Goal: Task Accomplishment & Management: Manage account settings

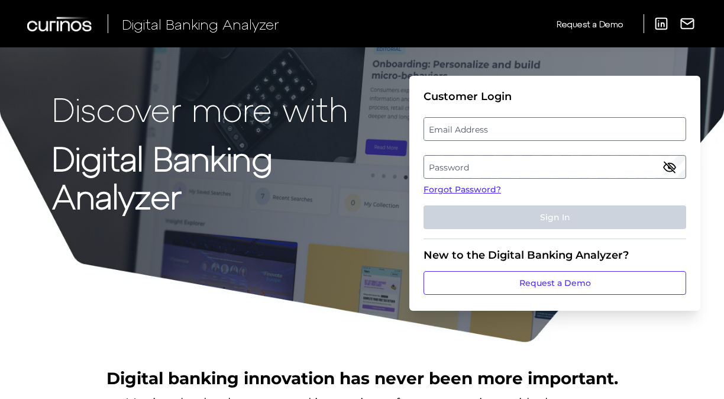
click at [478, 128] on label "Email Address" at bounding box center [554, 128] width 261 height 21
click at [478, 128] on input "email" at bounding box center [555, 129] width 263 height 24
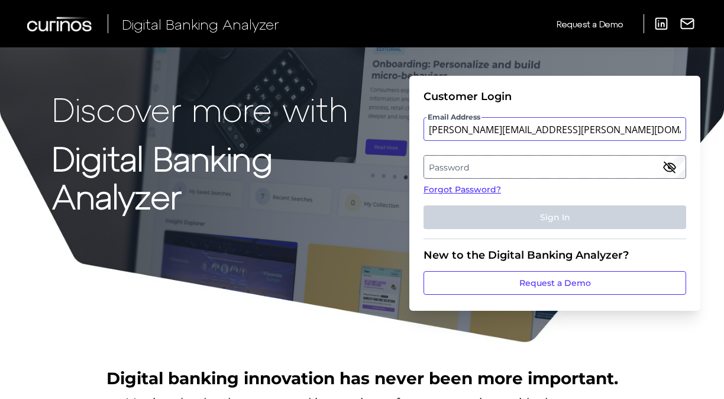
type input "[PERSON_NAME][EMAIL_ADDRESS][PERSON_NAME][DOMAIN_NAME]"
click at [516, 176] on label "Password" at bounding box center [554, 166] width 261 height 21
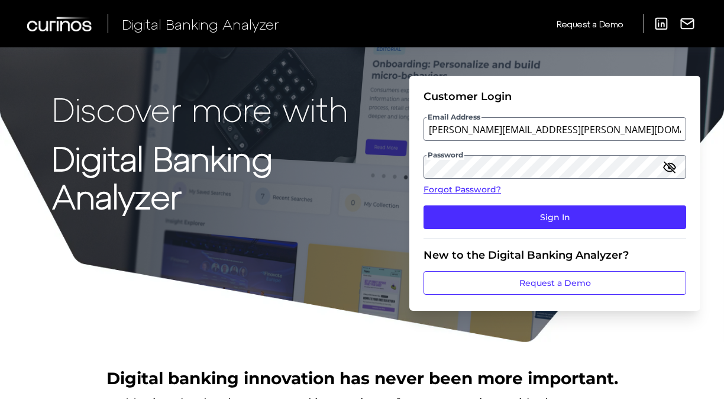
click at [579, 166] on icon "button" at bounding box center [670, 167] width 12 height 8
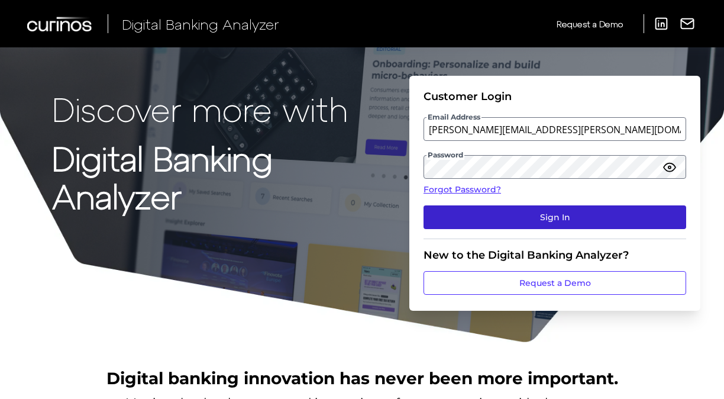
click at [518, 209] on button "Sign In" at bounding box center [555, 217] width 263 height 24
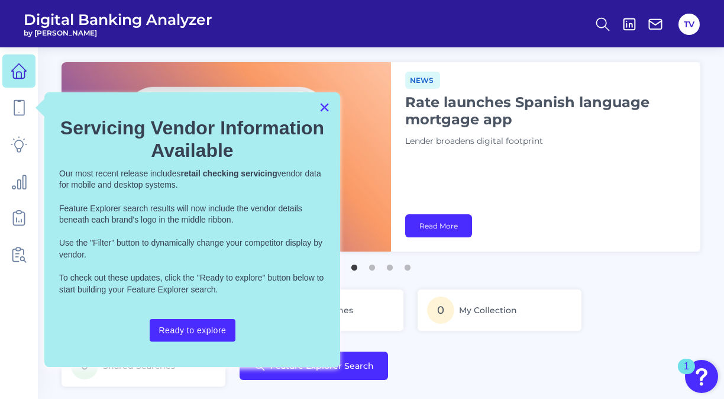
click at [327, 105] on button "×" at bounding box center [324, 107] width 11 height 19
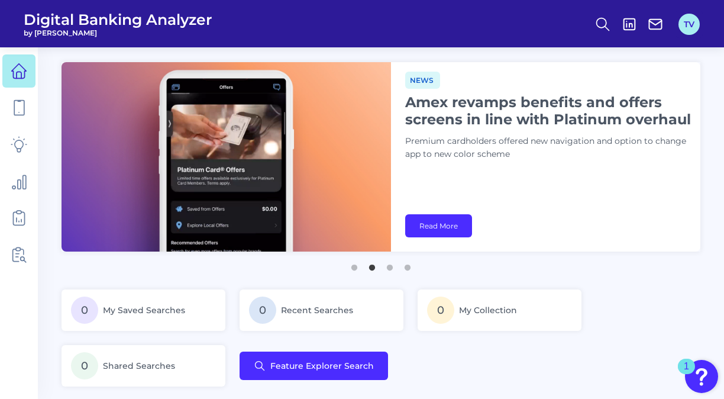
click at [579, 31] on button "TV" at bounding box center [689, 24] width 21 height 21
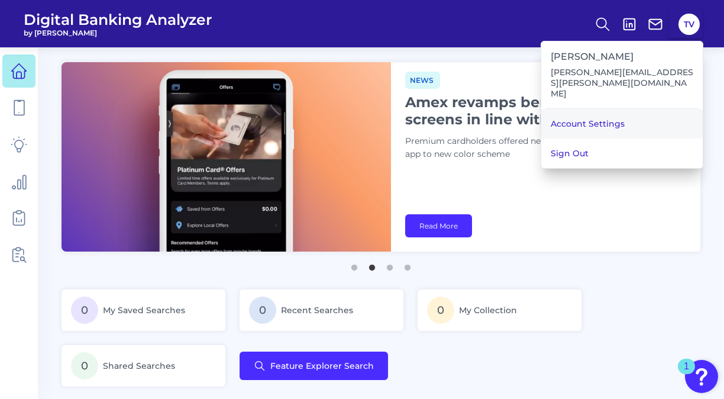
click at [579, 109] on link "Account Settings" at bounding box center [622, 124] width 162 height 30
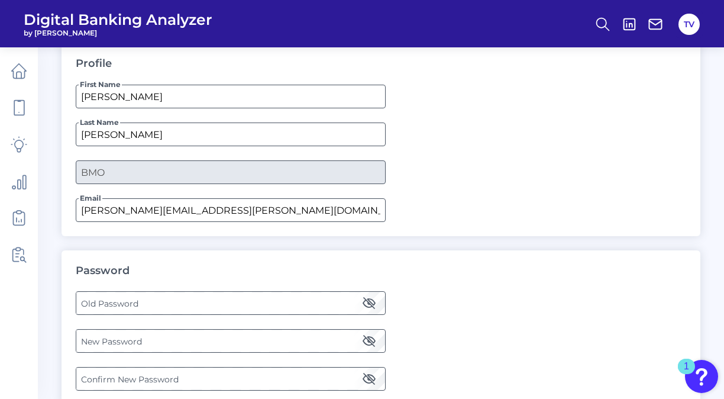
scroll to position [117, 0]
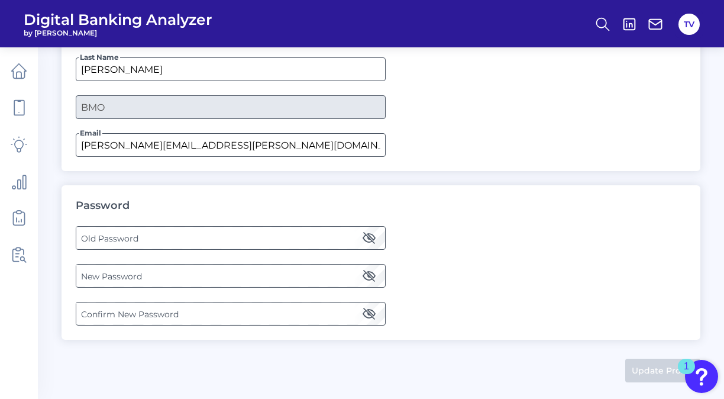
click at [133, 238] on label "Old Password" at bounding box center [230, 237] width 308 height 21
click at [116, 277] on label "New Password" at bounding box center [230, 275] width 308 height 21
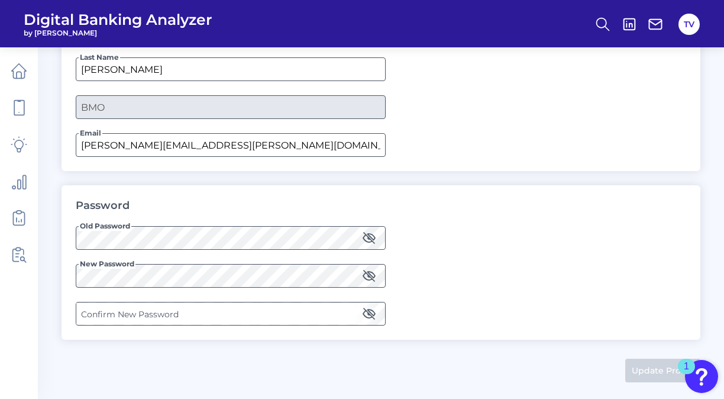
click at [121, 307] on label "Confirm New Password" at bounding box center [230, 313] width 308 height 21
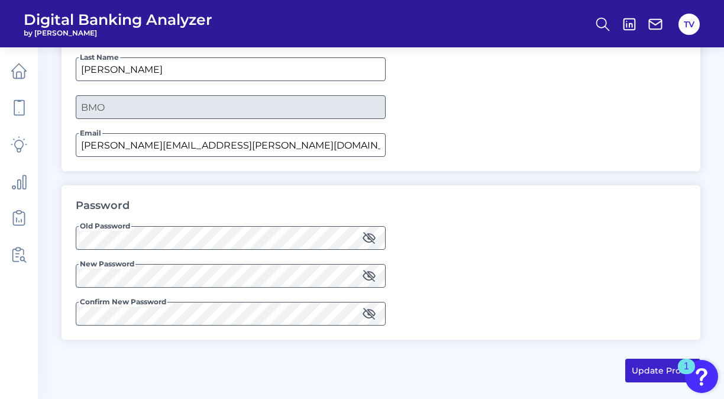
click at [579, 376] on button "Update Profile" at bounding box center [662, 371] width 75 height 24
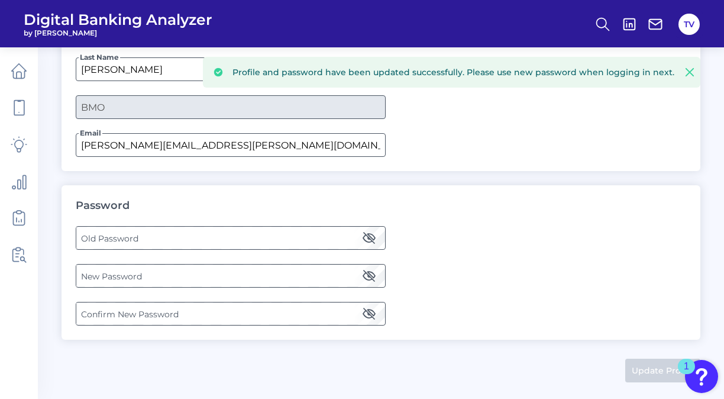
click at [579, 73] on icon at bounding box center [690, 72] width 12 height 12
